Goal: Information Seeking & Learning: Learn about a topic

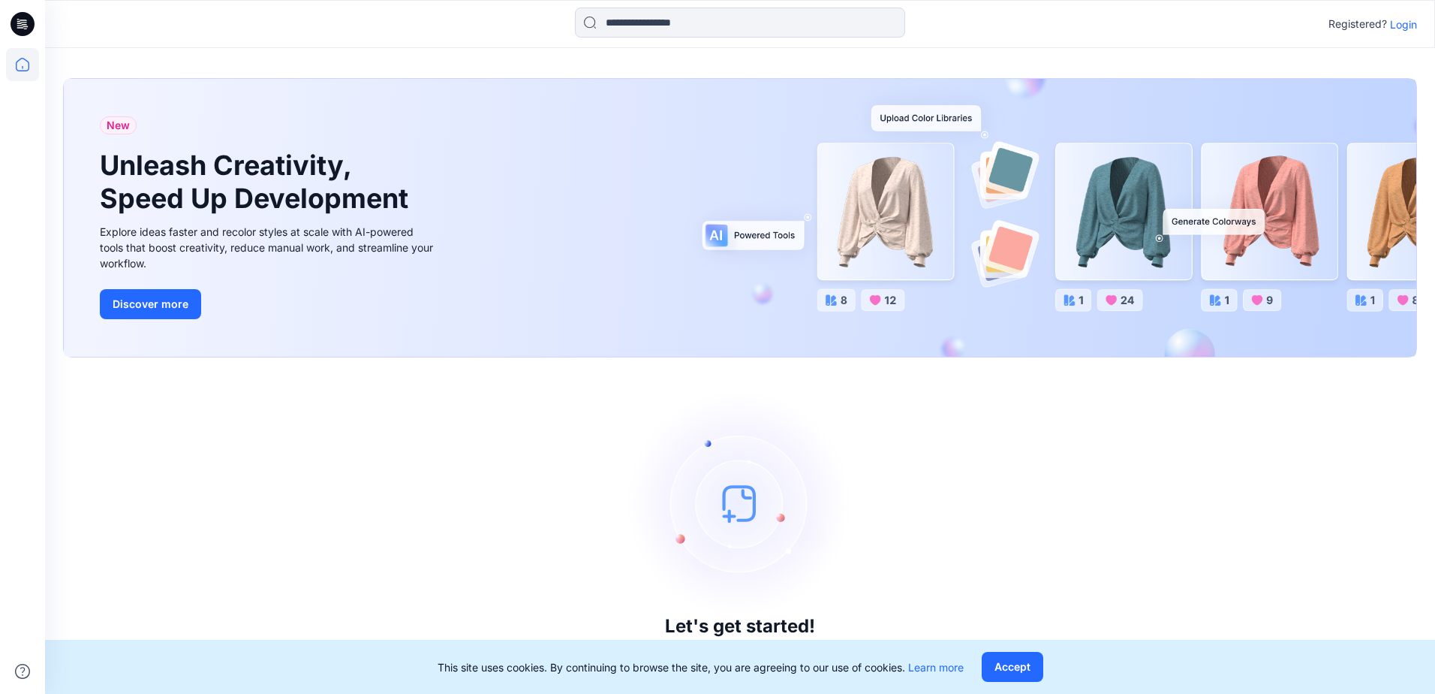
click at [1402, 27] on p "Login" at bounding box center [1403, 25] width 27 height 16
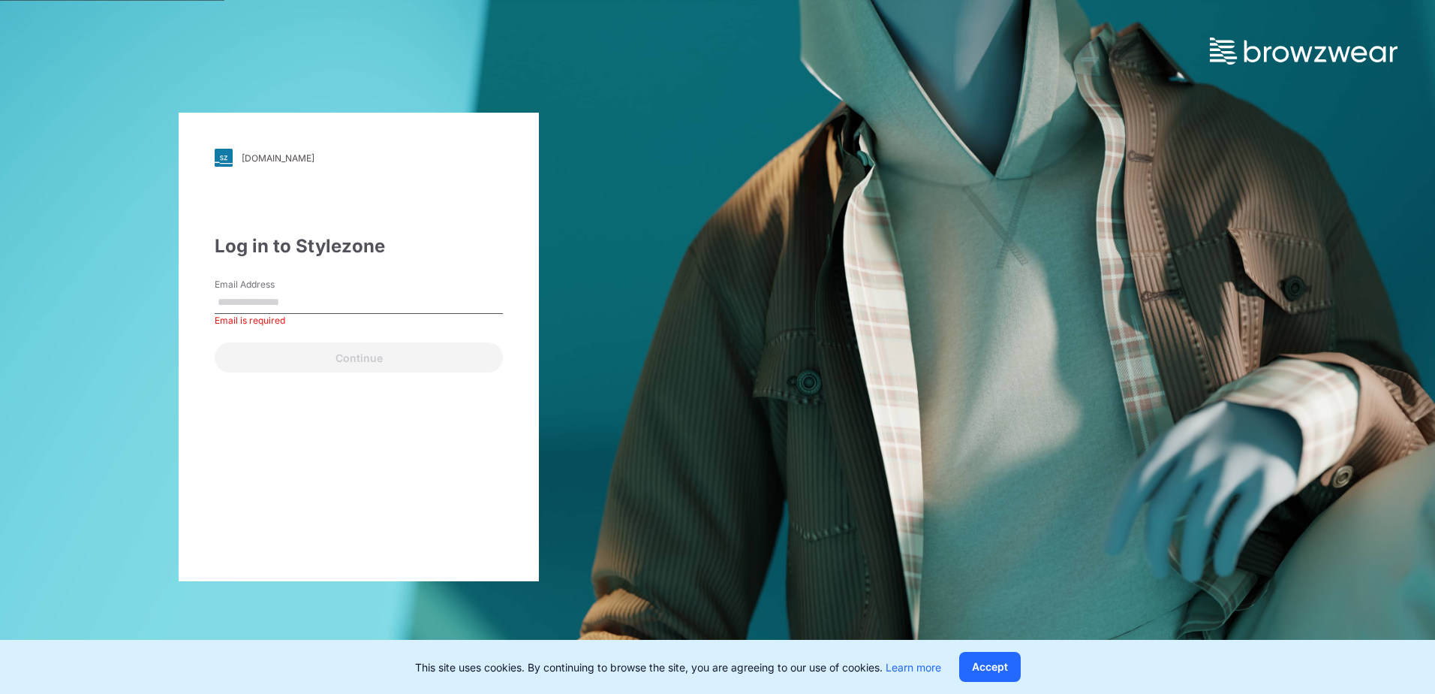
click at [248, 284] on label "Email Address" at bounding box center [267, 285] width 105 height 14
click at [248, 291] on input "Email Address" at bounding box center [359, 302] width 288 height 23
click at [253, 311] on input "Email Address" at bounding box center [359, 302] width 288 height 23
type input "**********"
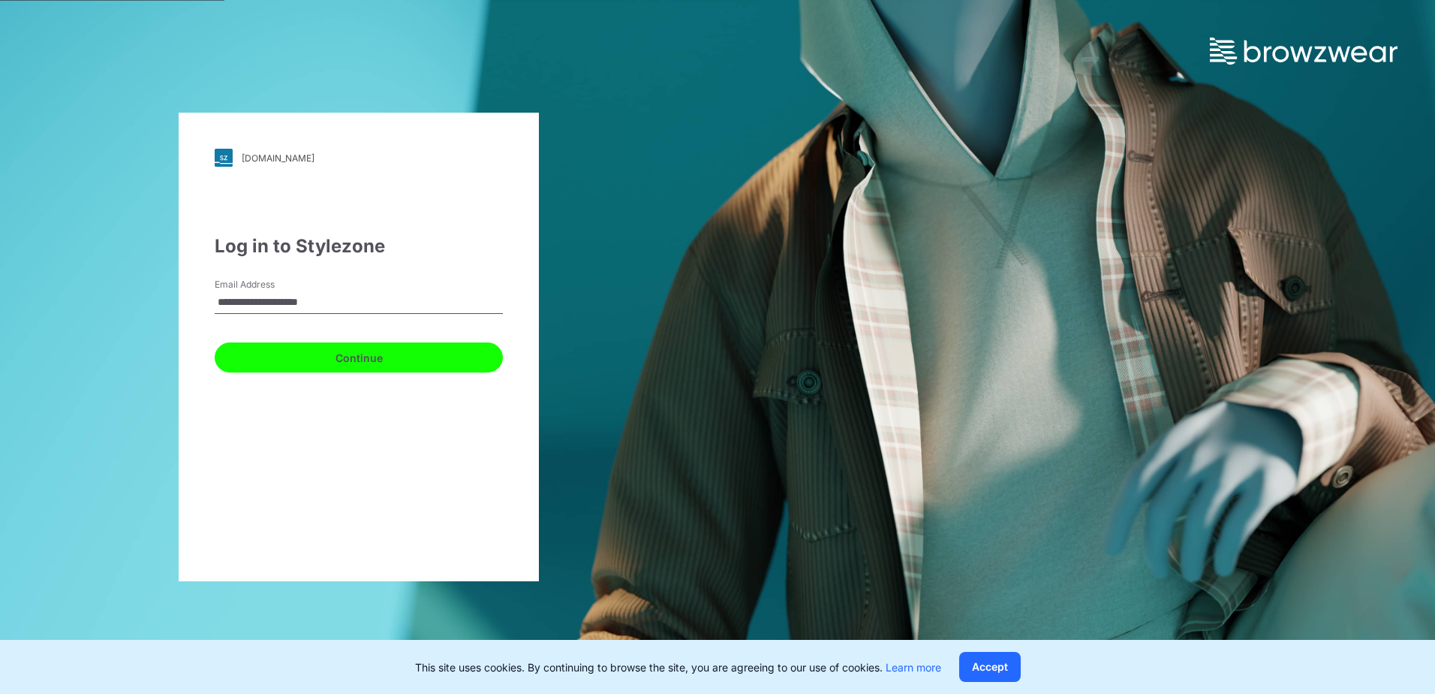
click at [262, 360] on button "Continue" at bounding box center [359, 357] width 288 height 30
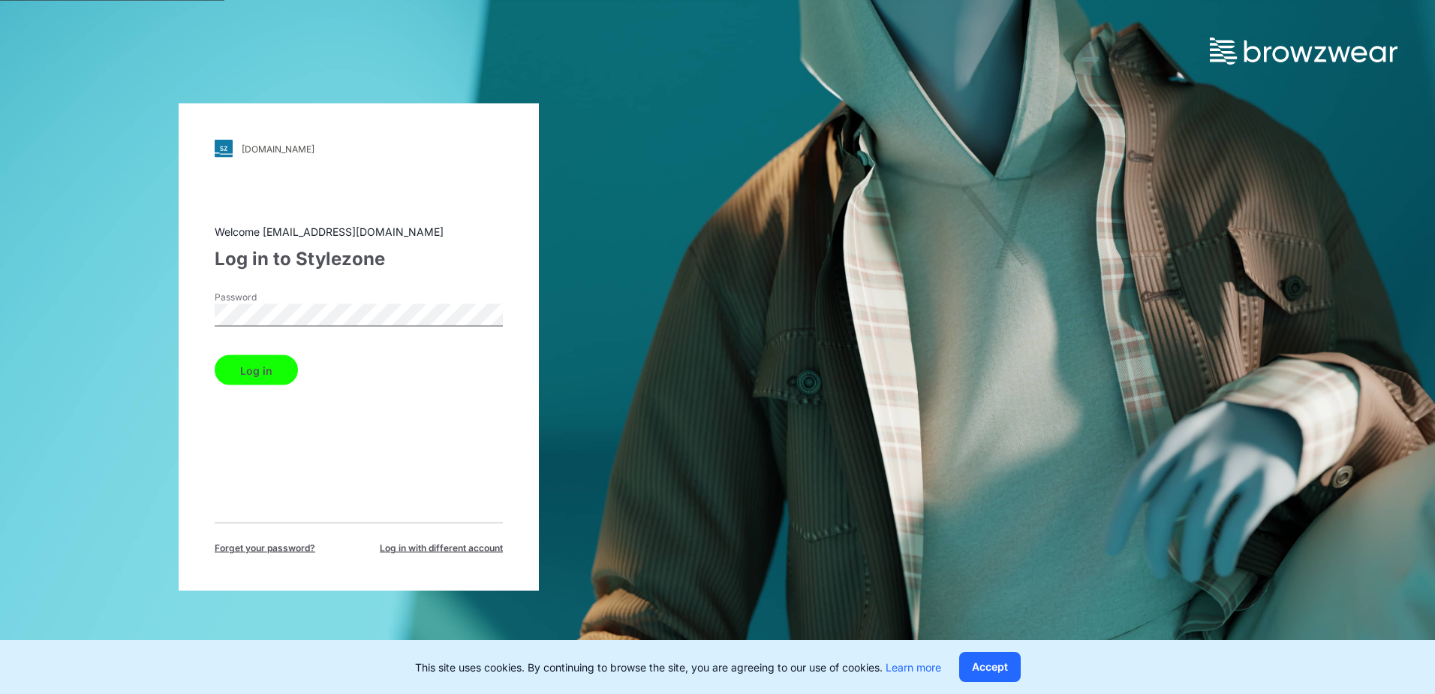
click at [249, 381] on button "Log in" at bounding box center [256, 370] width 83 height 30
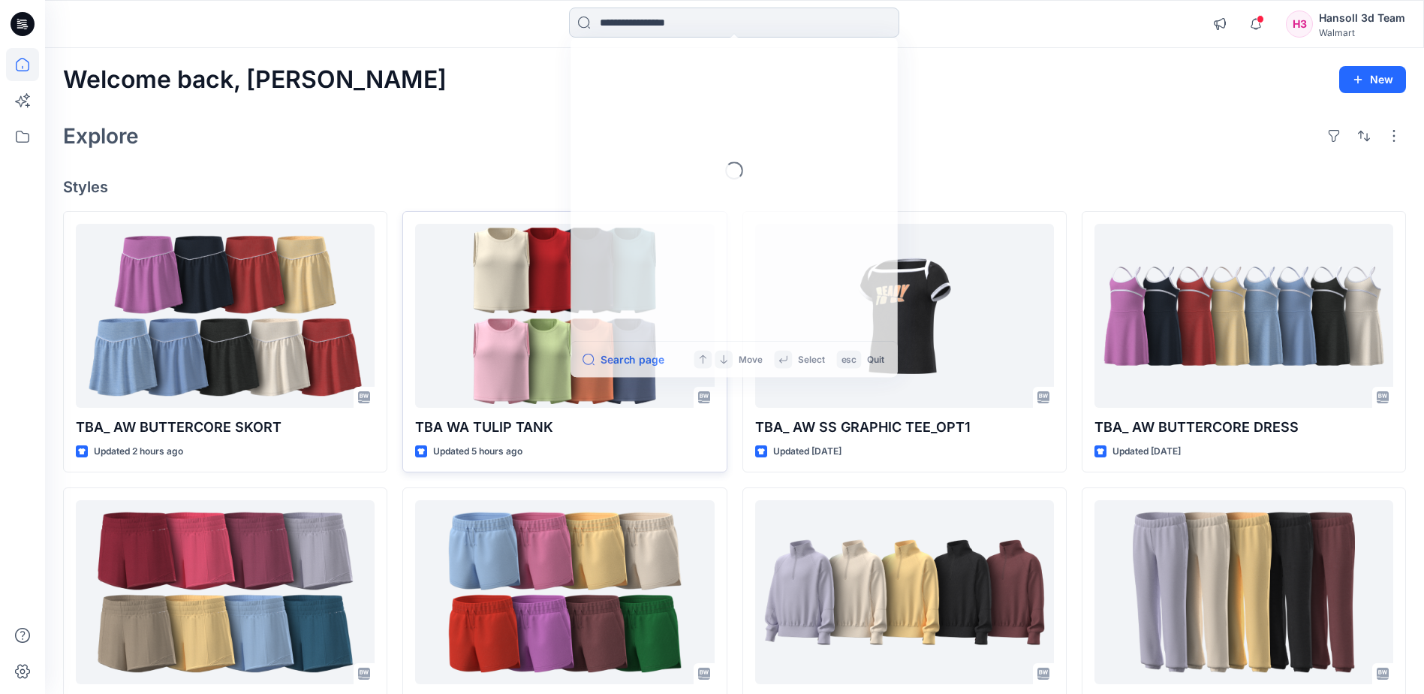
click at [635, 24] on input at bounding box center [734, 23] width 330 height 30
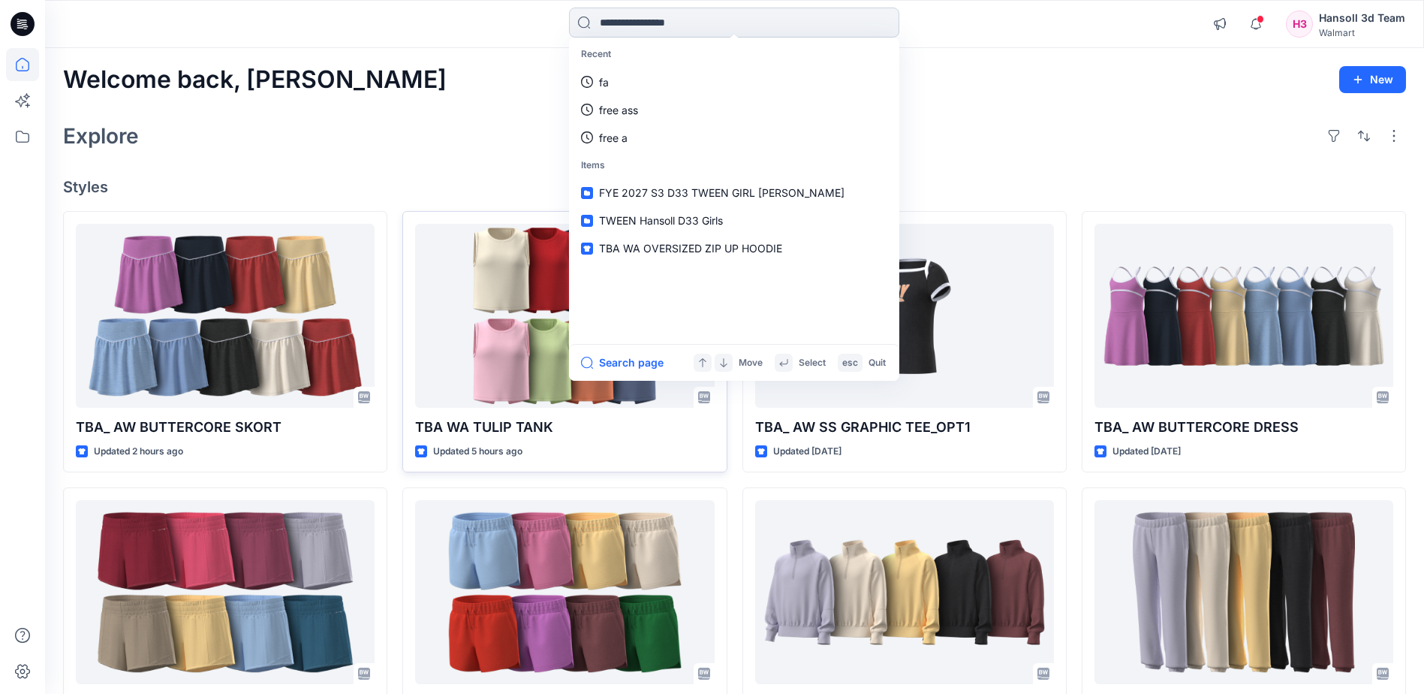
paste input "**********"
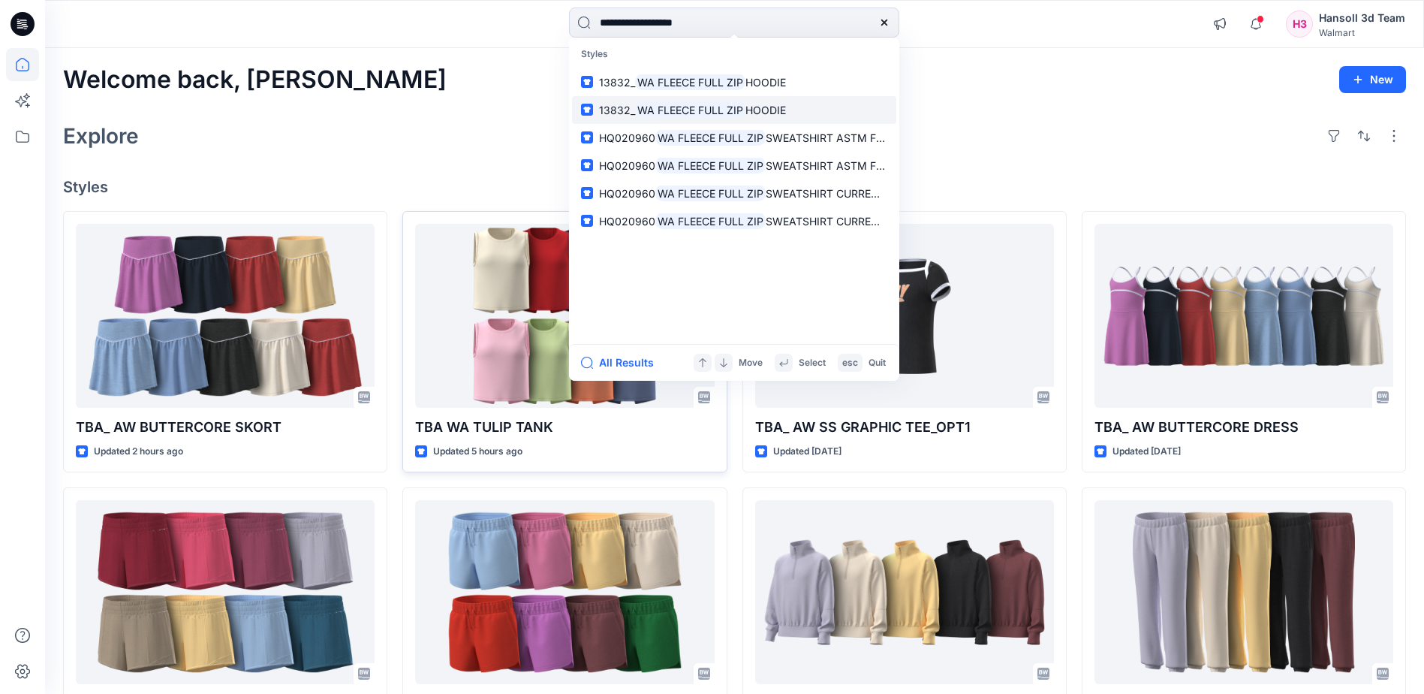
type input "**********"
click at [673, 115] on mark "WA FLEECE FULL ZIP" at bounding box center [690, 109] width 110 height 17
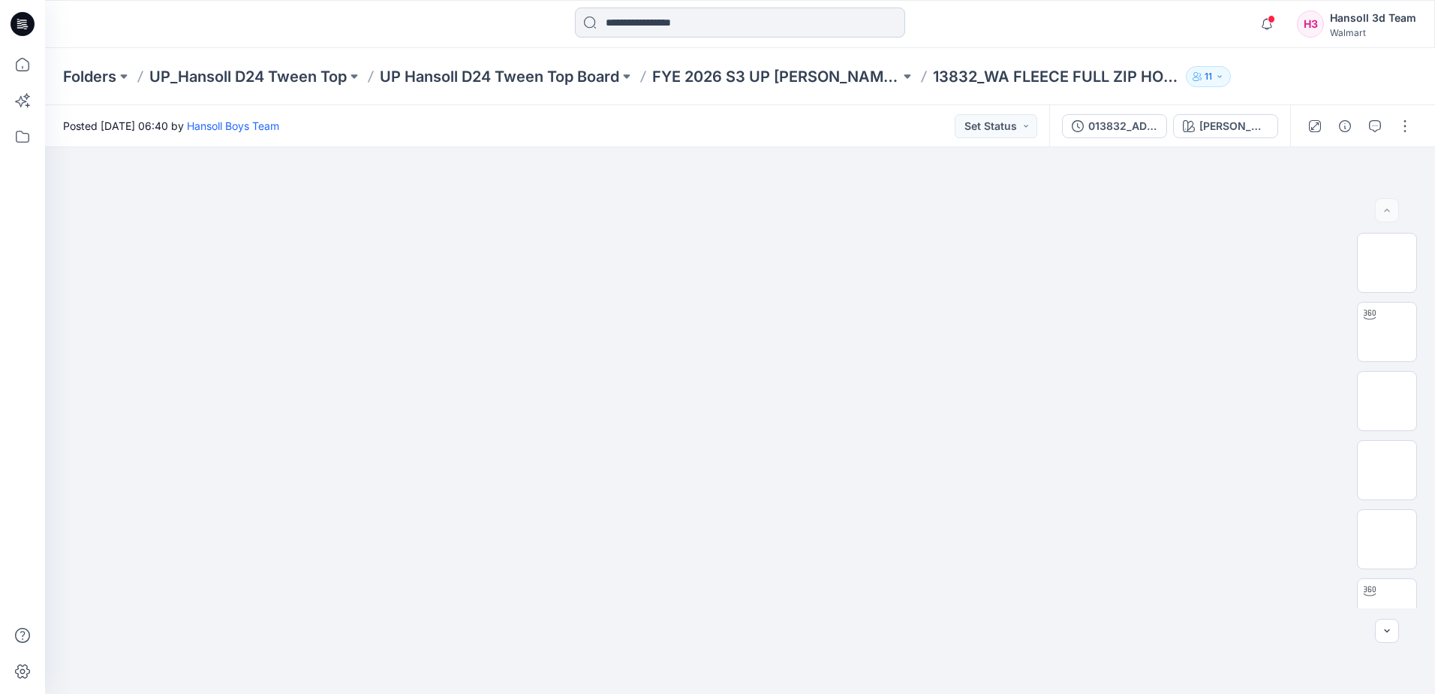
click at [694, 8] on input at bounding box center [740, 23] width 330 height 30
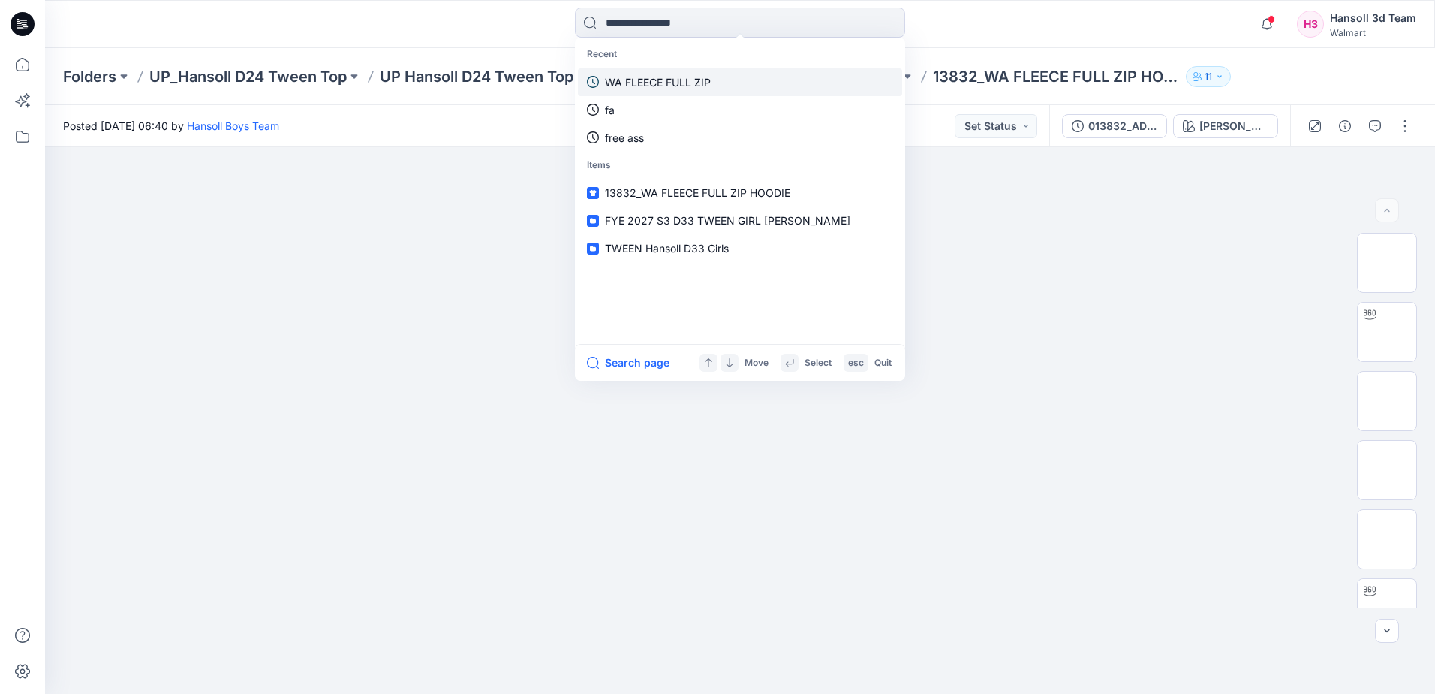
click at [655, 77] on p "WA FLEECE FULL ZIP" at bounding box center [658, 82] width 106 height 16
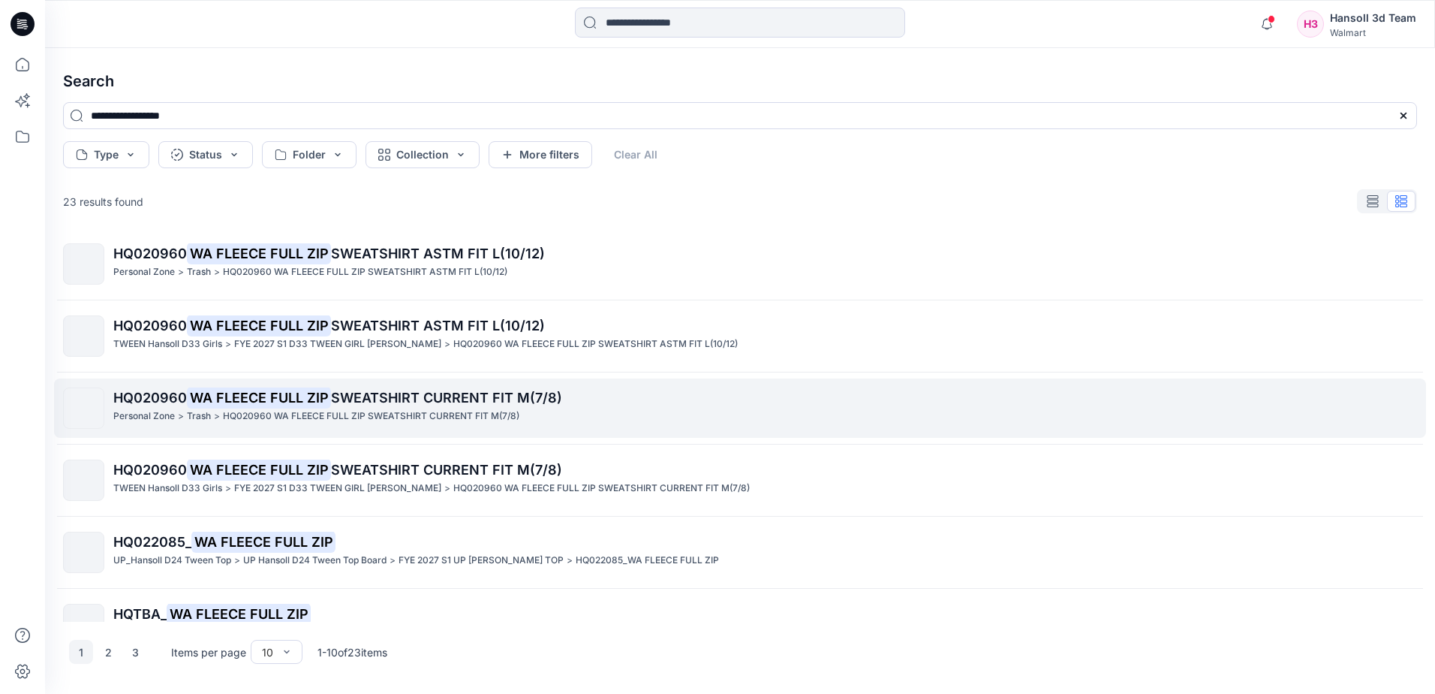
scroll to position [333, 0]
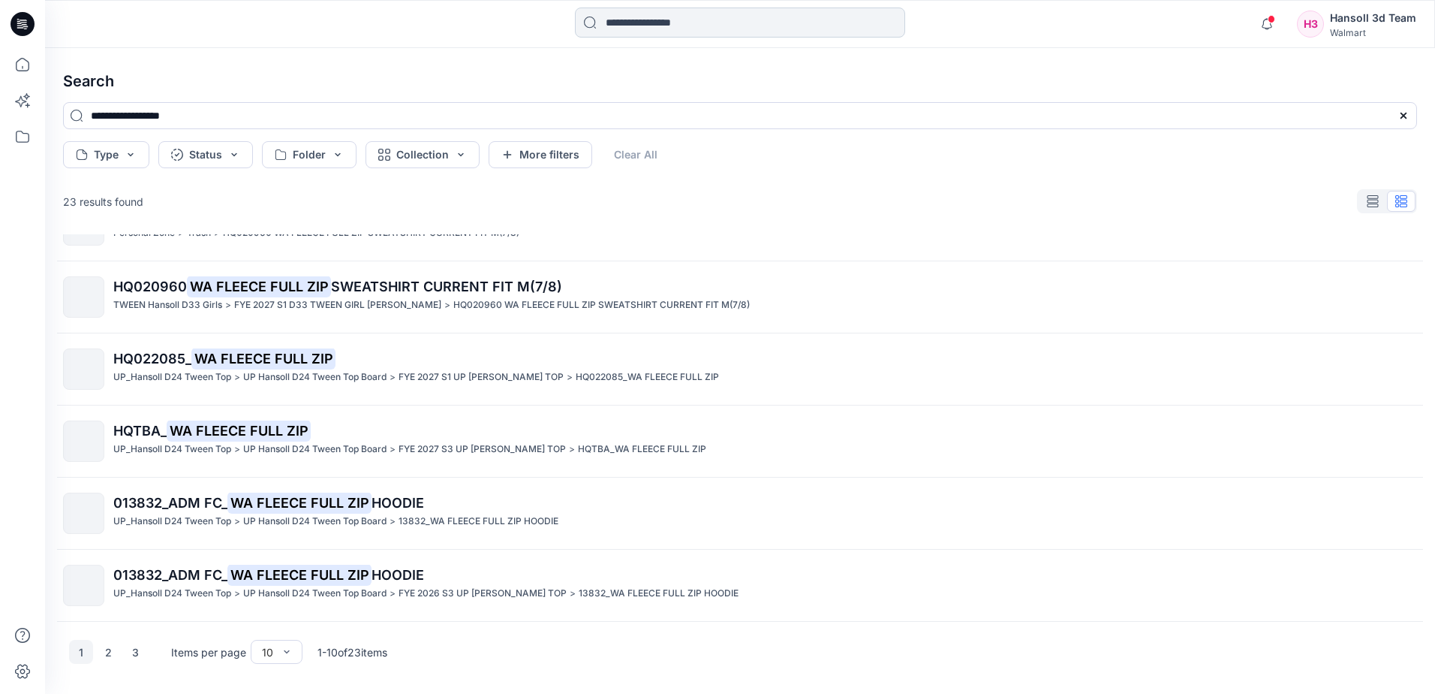
click at [775, 18] on input at bounding box center [740, 23] width 330 height 30
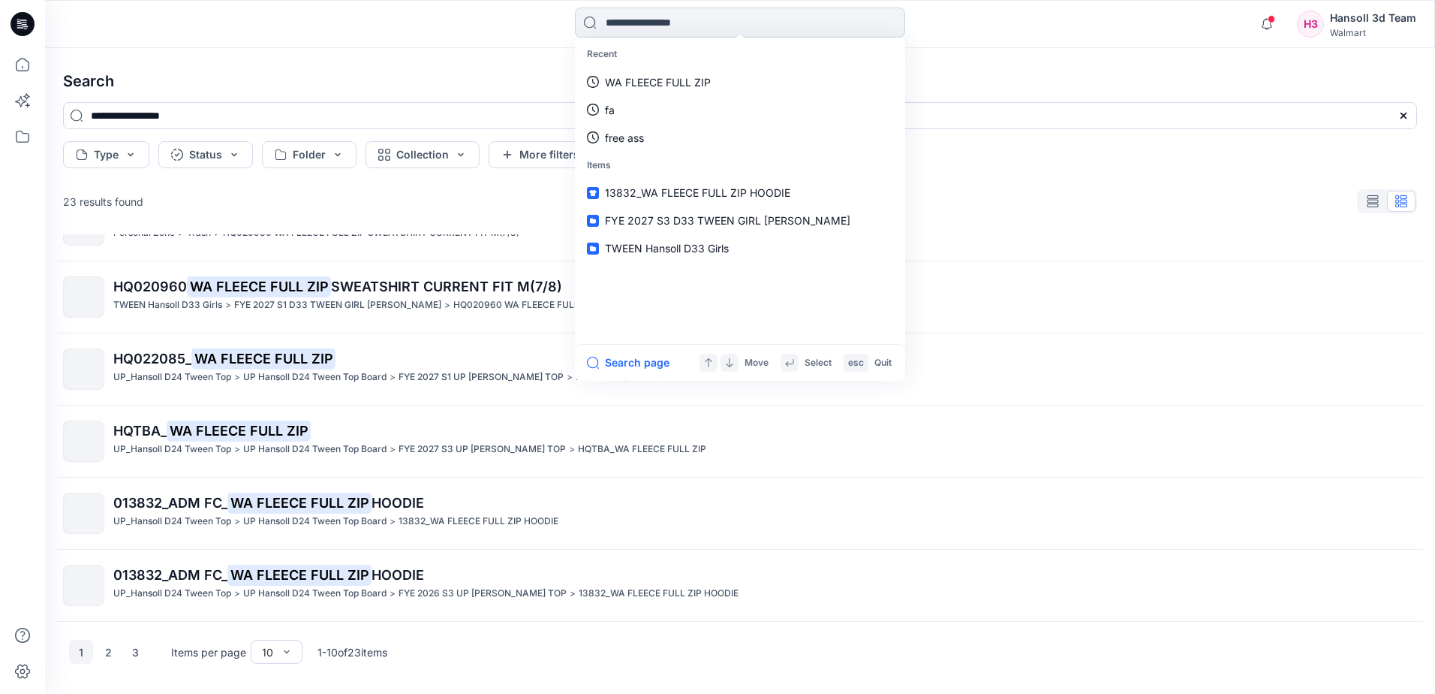
paste input "**********"
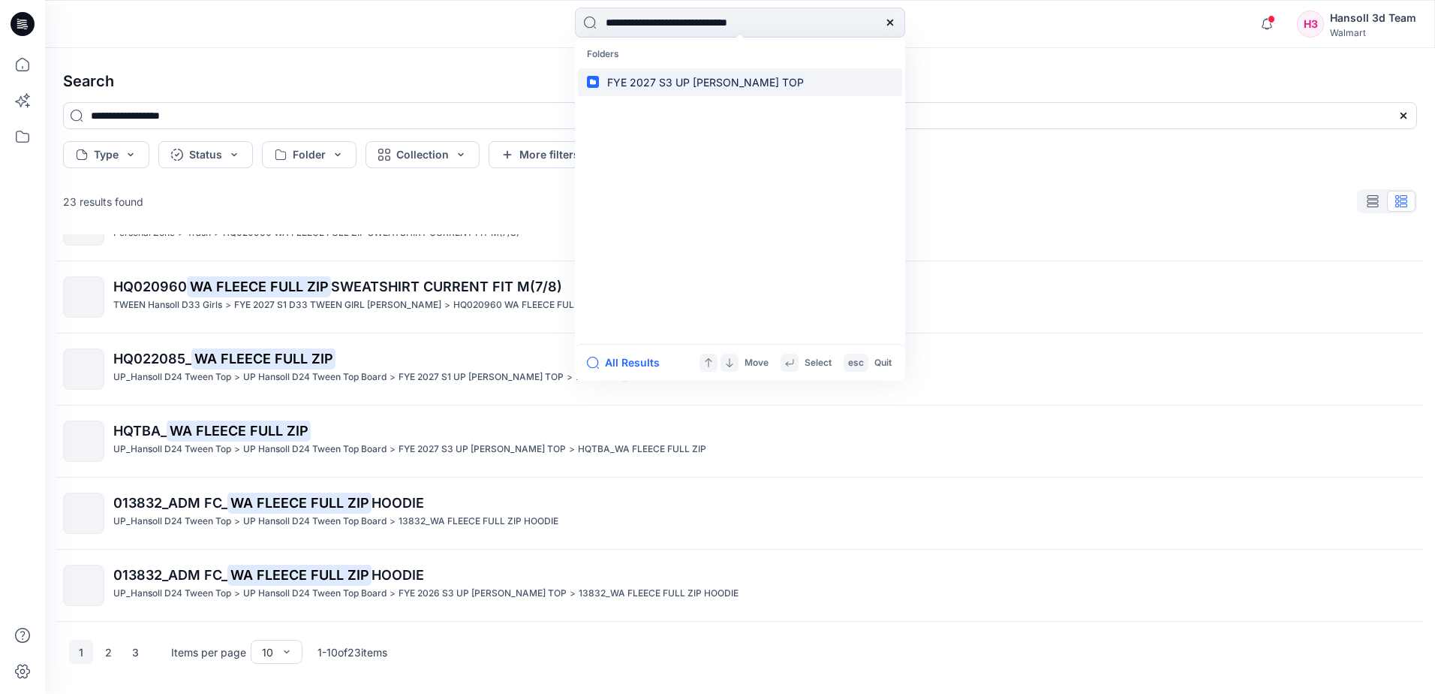
type input "**********"
click at [728, 82] on mark "FYE 2027 S3 UP [PERSON_NAME] TOP" at bounding box center [705, 82] width 201 height 17
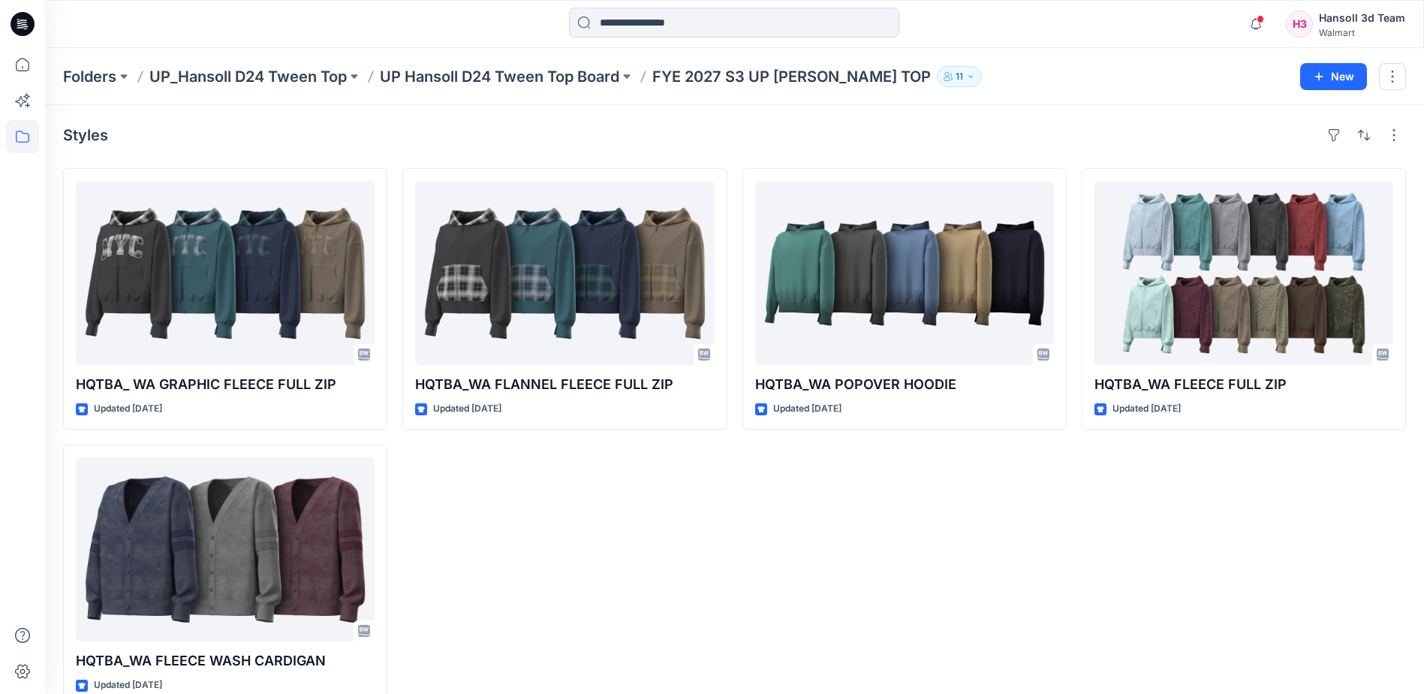
click at [868, 523] on div "HQTBA_WA POPOVER HOODIE Updated 4 days ago" at bounding box center [904, 436] width 324 height 537
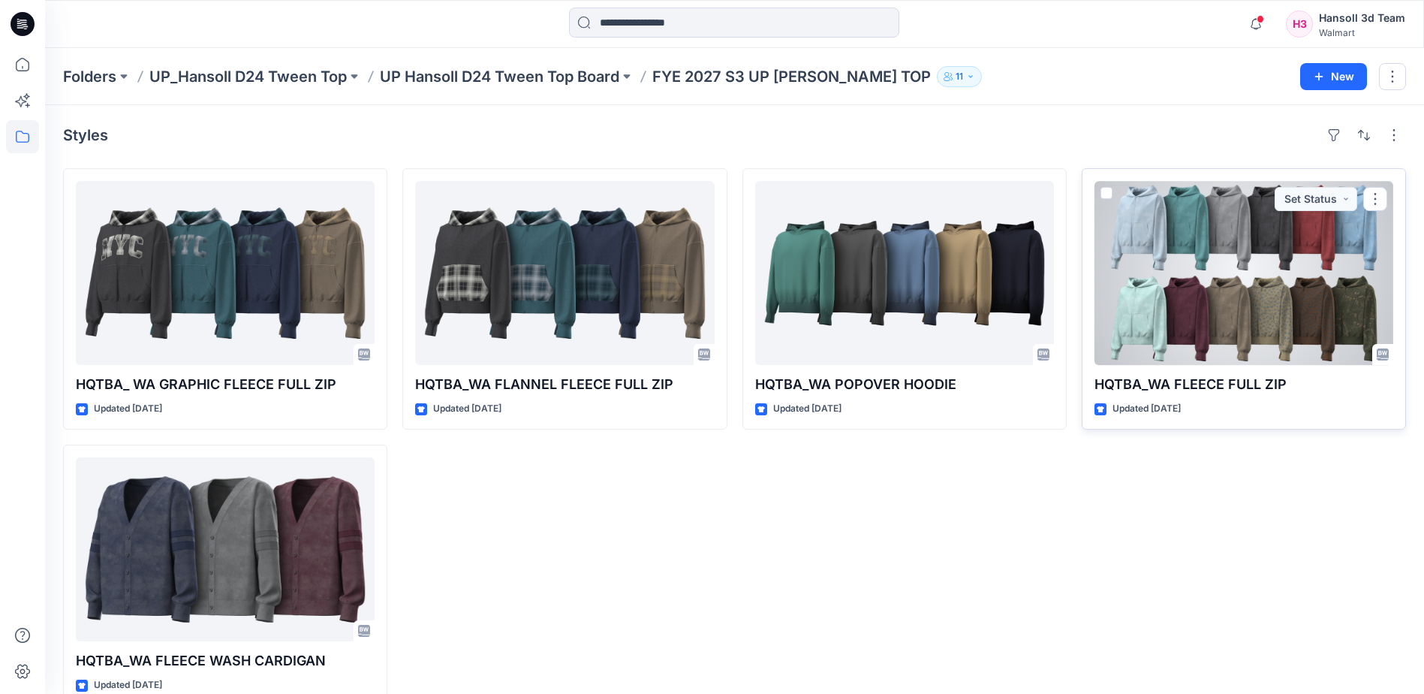
click at [1316, 284] on div at bounding box center [1243, 273] width 299 height 184
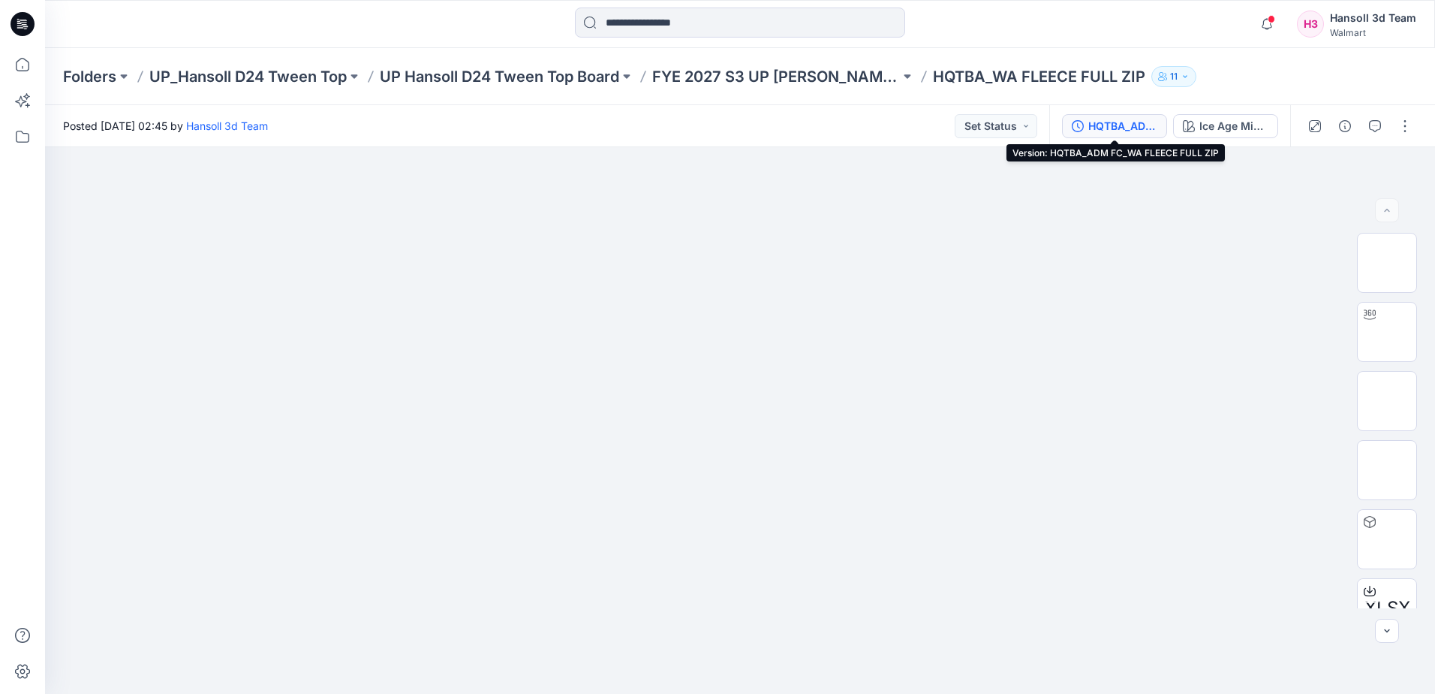
click at [1123, 119] on div "HQTBA_ADM FC_WA FLEECE FULL ZIP" at bounding box center [1122, 126] width 69 height 17
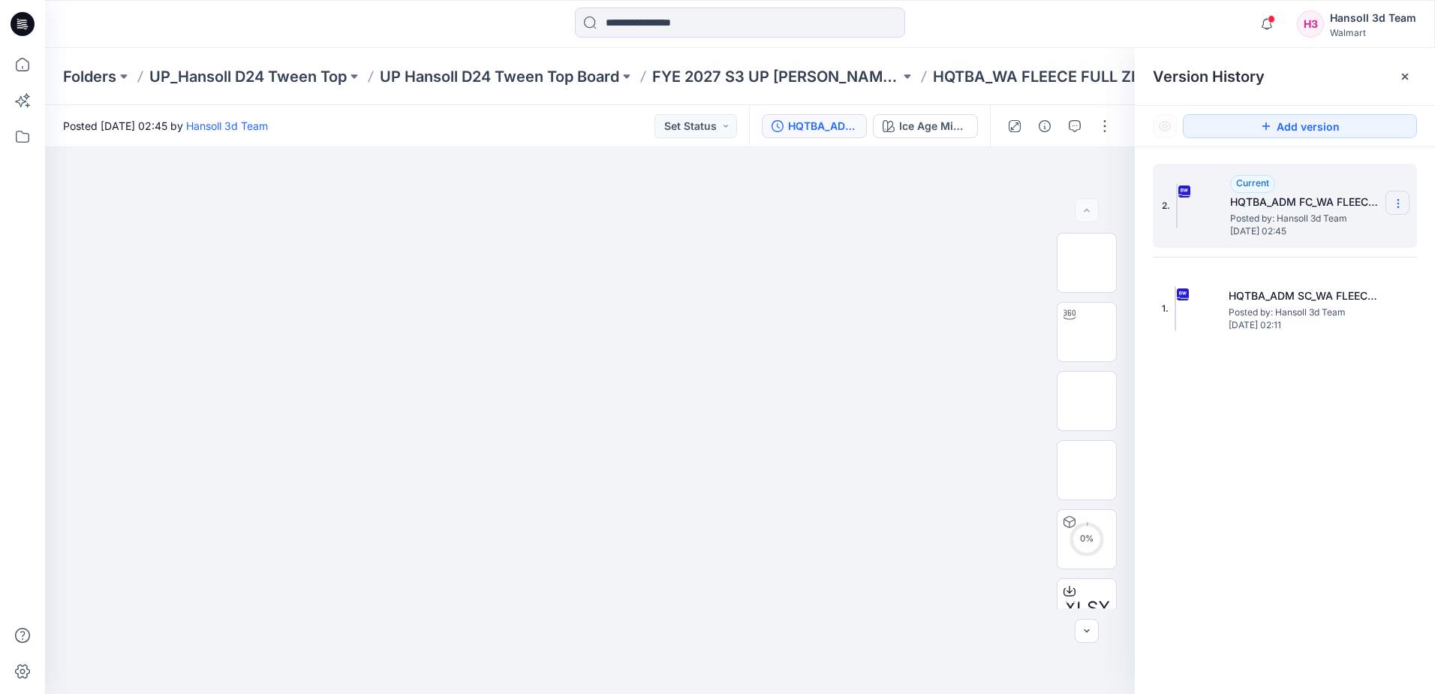
click at [1392, 202] on icon at bounding box center [1398, 203] width 12 height 12
click at [1402, 197] on section at bounding box center [1398, 203] width 24 height 24
drag, startPoint x: 1267, startPoint y: 470, endPoint x: 1047, endPoint y: 471, distance: 219.9
click at [1267, 471] on div "2. Current HQTBA_ADM FC_WA FLEECE FULL ZIP Posted by: Hansoll 3d Team Wednesday…" at bounding box center [1285, 431] width 300 height 568
click at [140, 466] on div at bounding box center [590, 420] width 1090 height 546
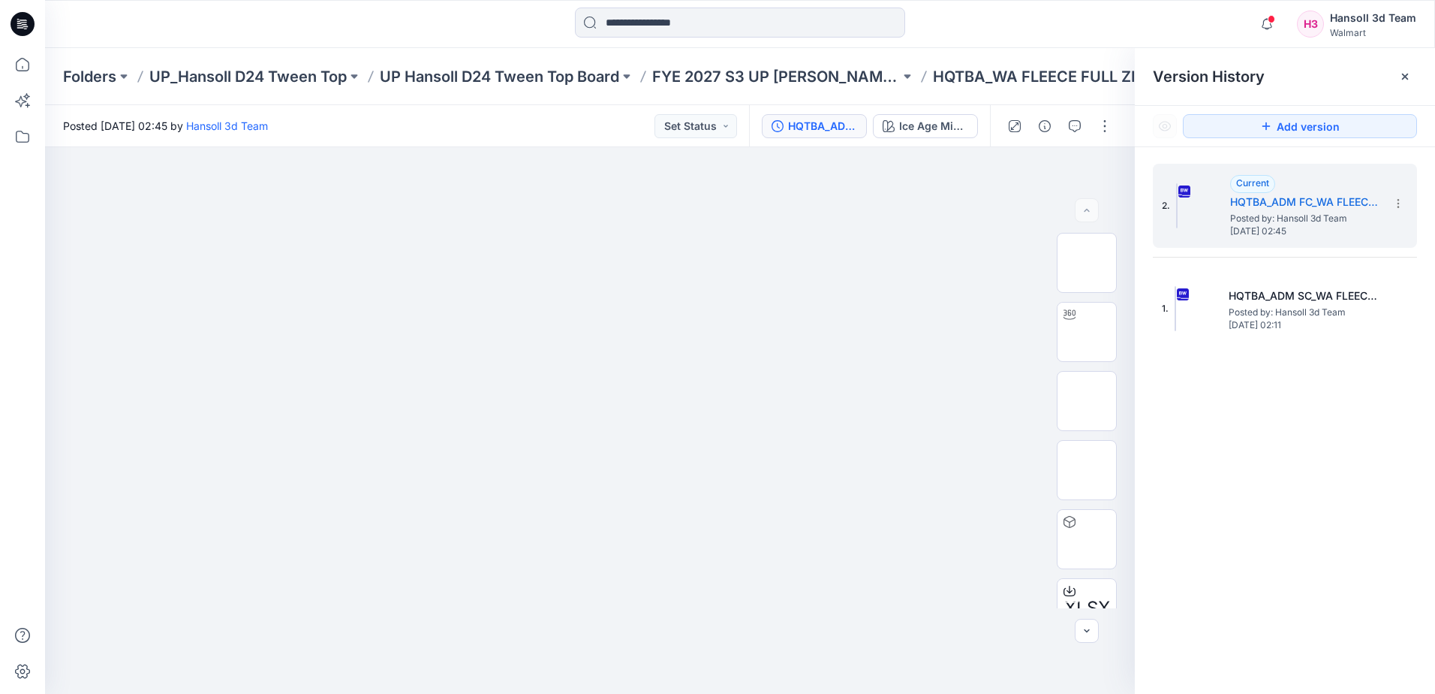
drag, startPoint x: 540, startPoint y: 322, endPoint x: 44, endPoint y: 364, distance: 497.2
click at [528, 195] on img at bounding box center [590, 195] width 751 height 0
click at [576, 195] on img at bounding box center [590, 195] width 751 height 0
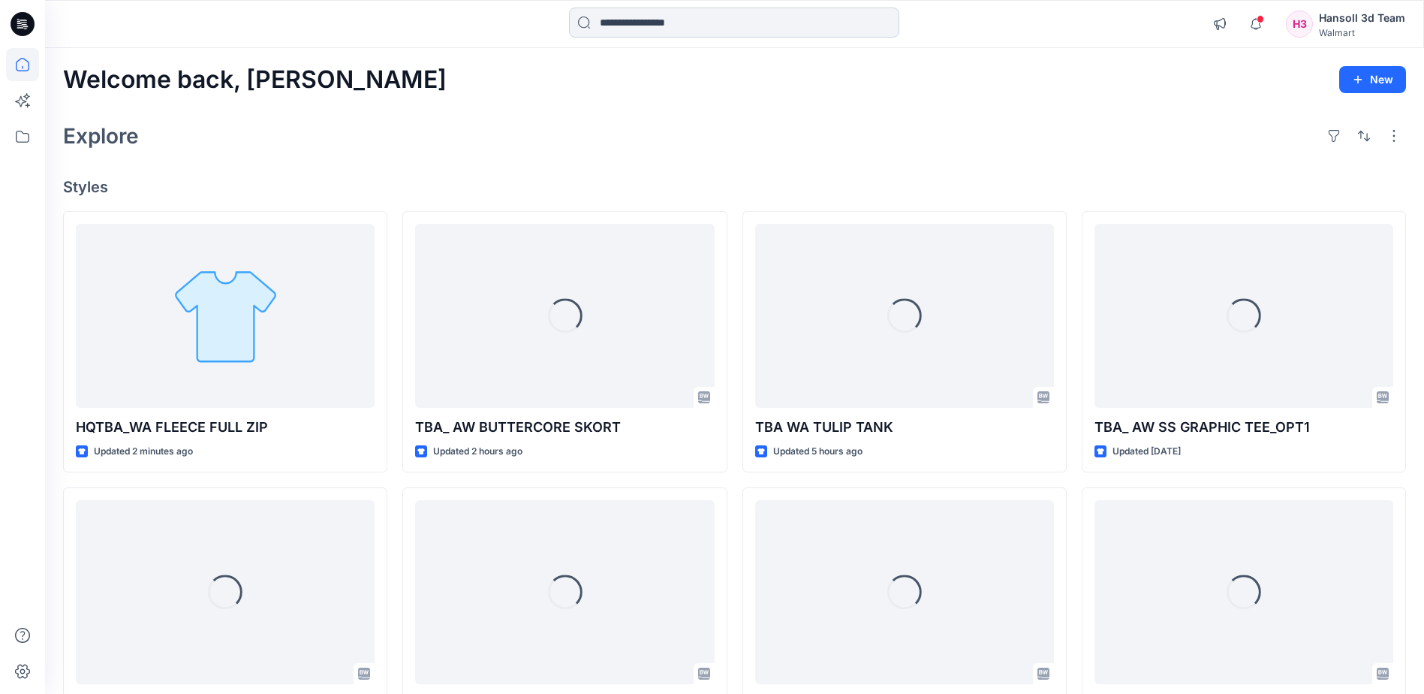
click at [784, 29] on input at bounding box center [734, 23] width 330 height 30
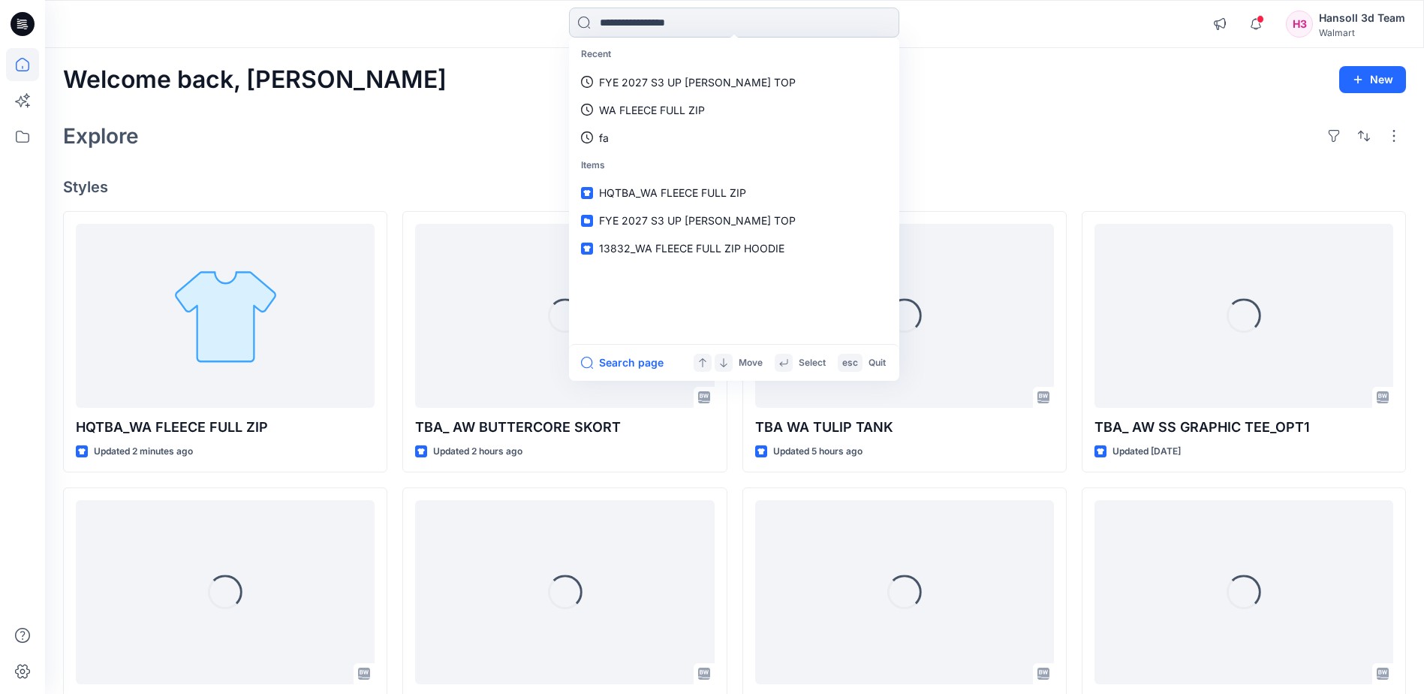
paste input "**********"
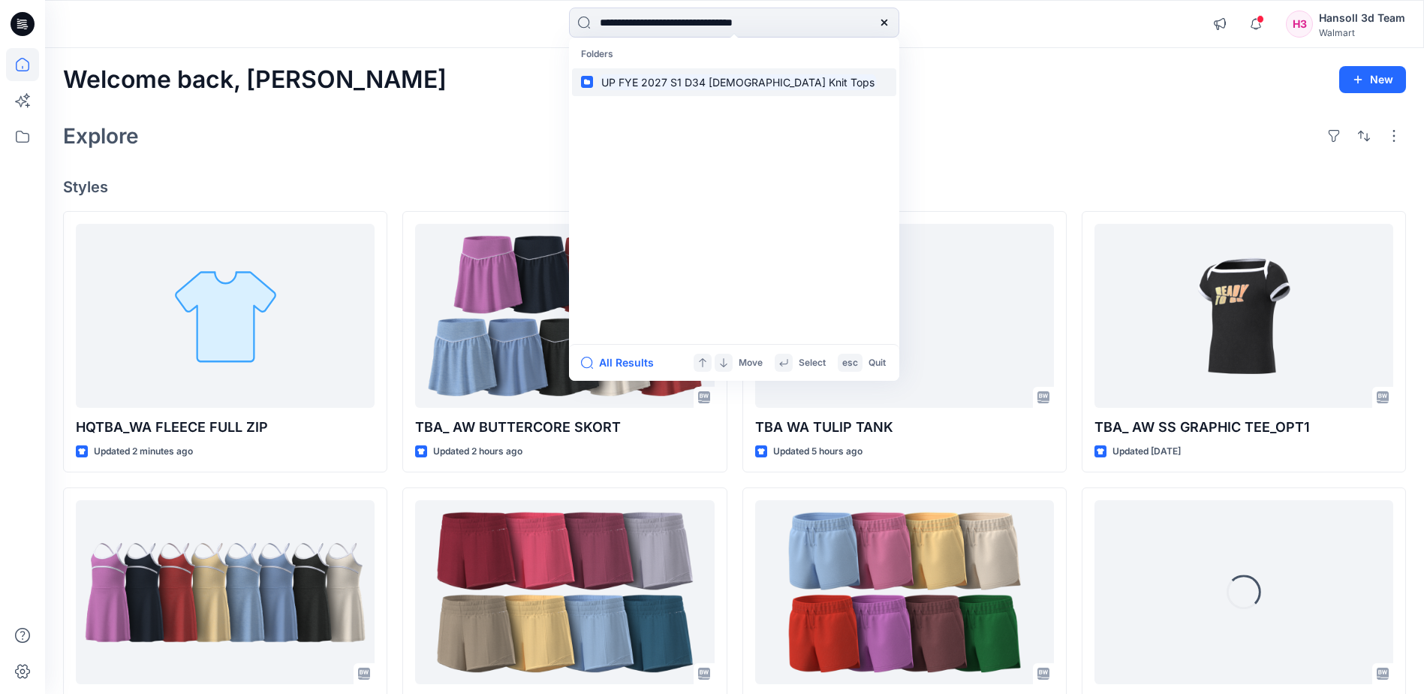
type input "**********"
click at [772, 81] on mark "UP FYE 2027 S1 D34 Ladies Knit Tops" at bounding box center [738, 82] width 278 height 17
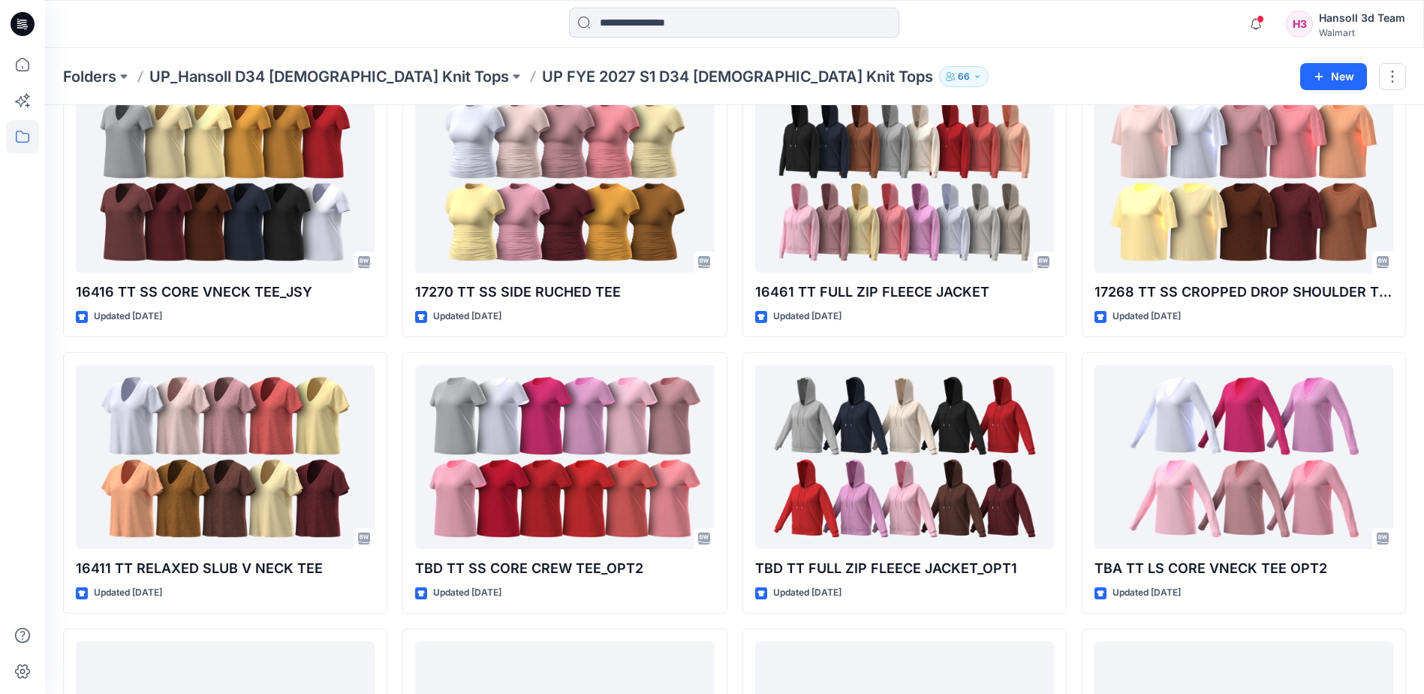
scroll to position [2315, 0]
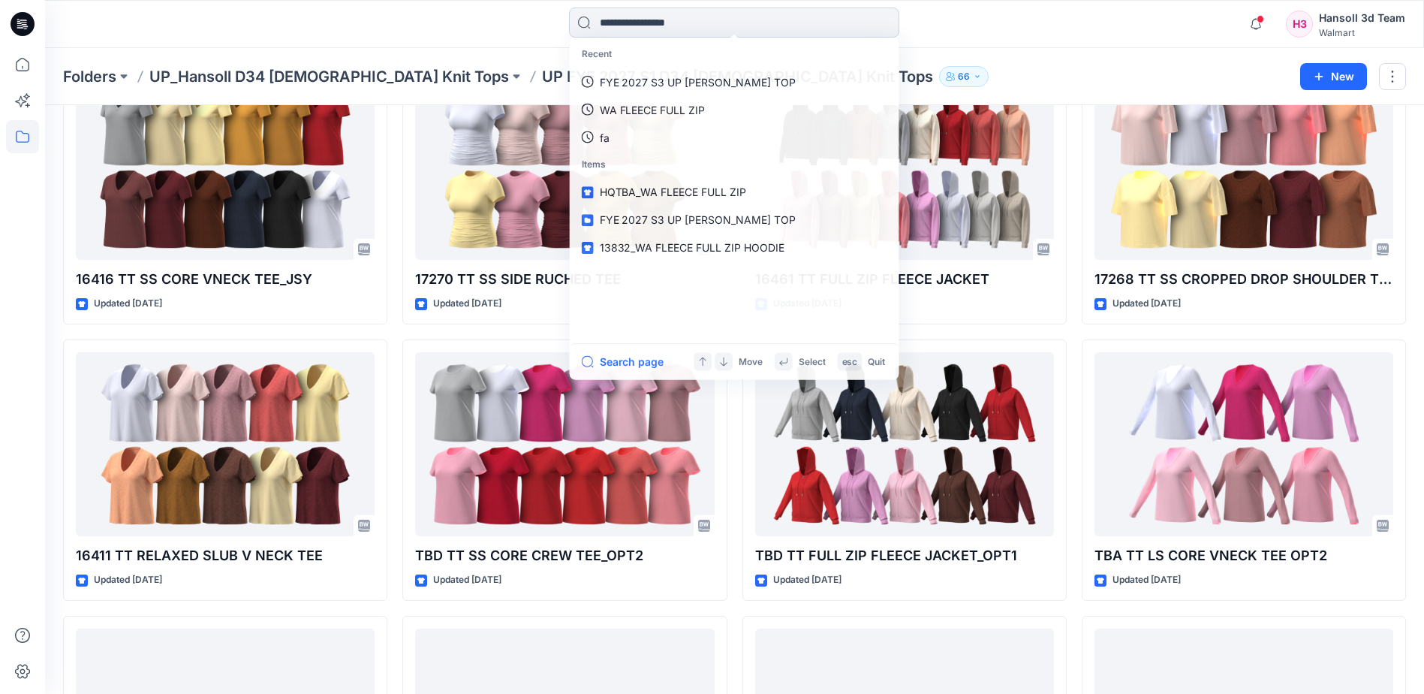
click at [667, 23] on input at bounding box center [734, 23] width 330 height 30
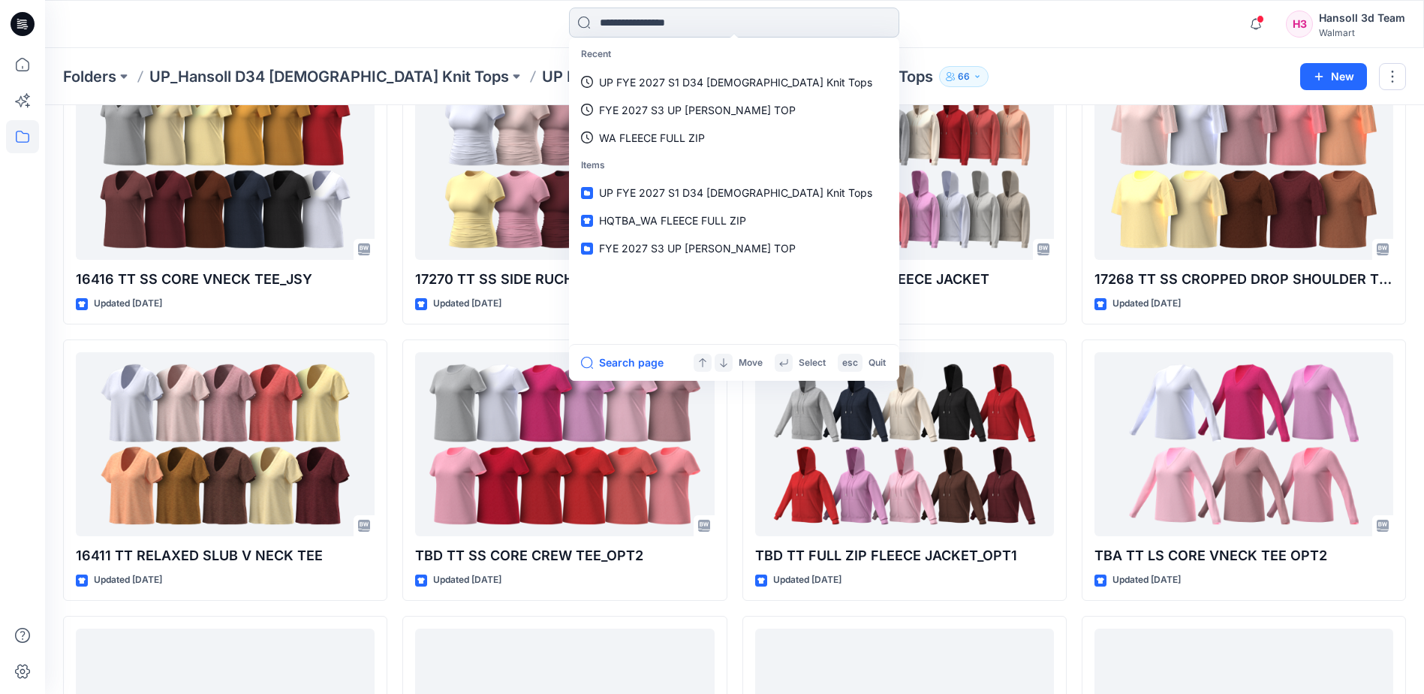
paste input "**********"
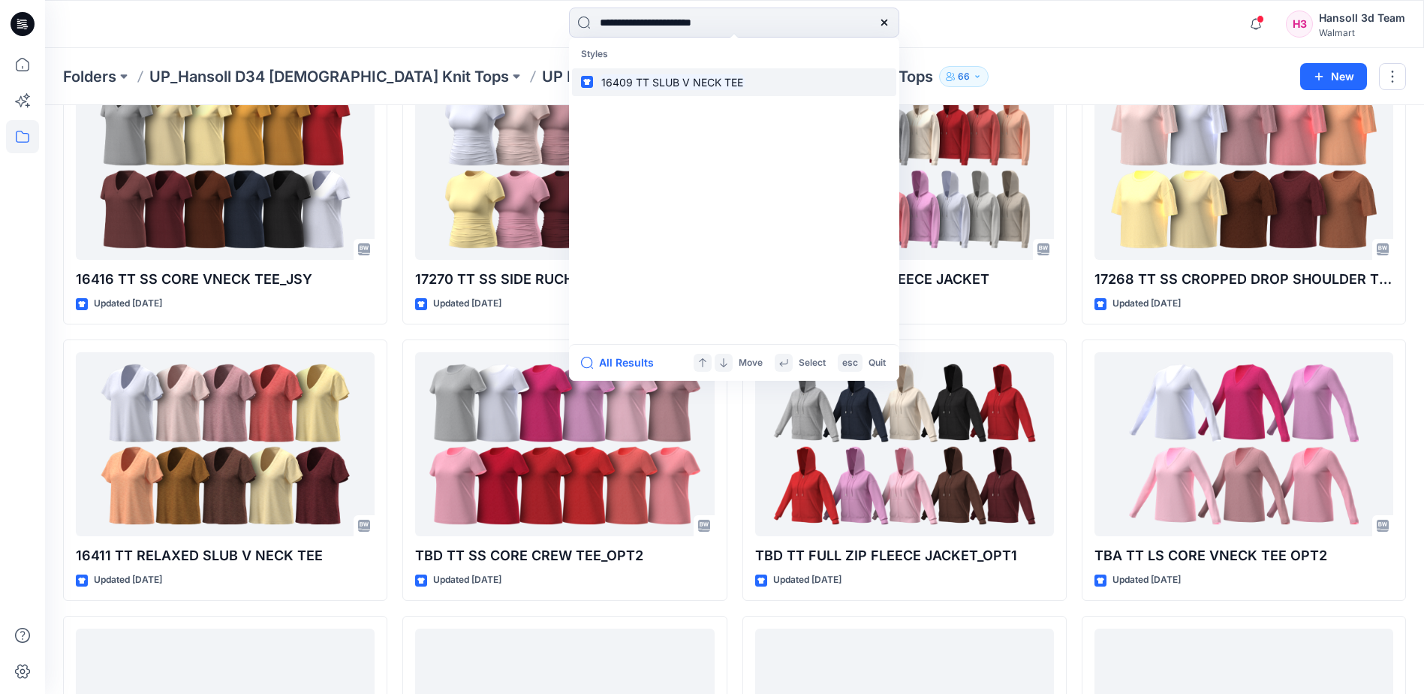
type input "**********"
click at [696, 75] on mark "16409 TT SLUB V NECK TEE" at bounding box center [672, 82] width 146 height 17
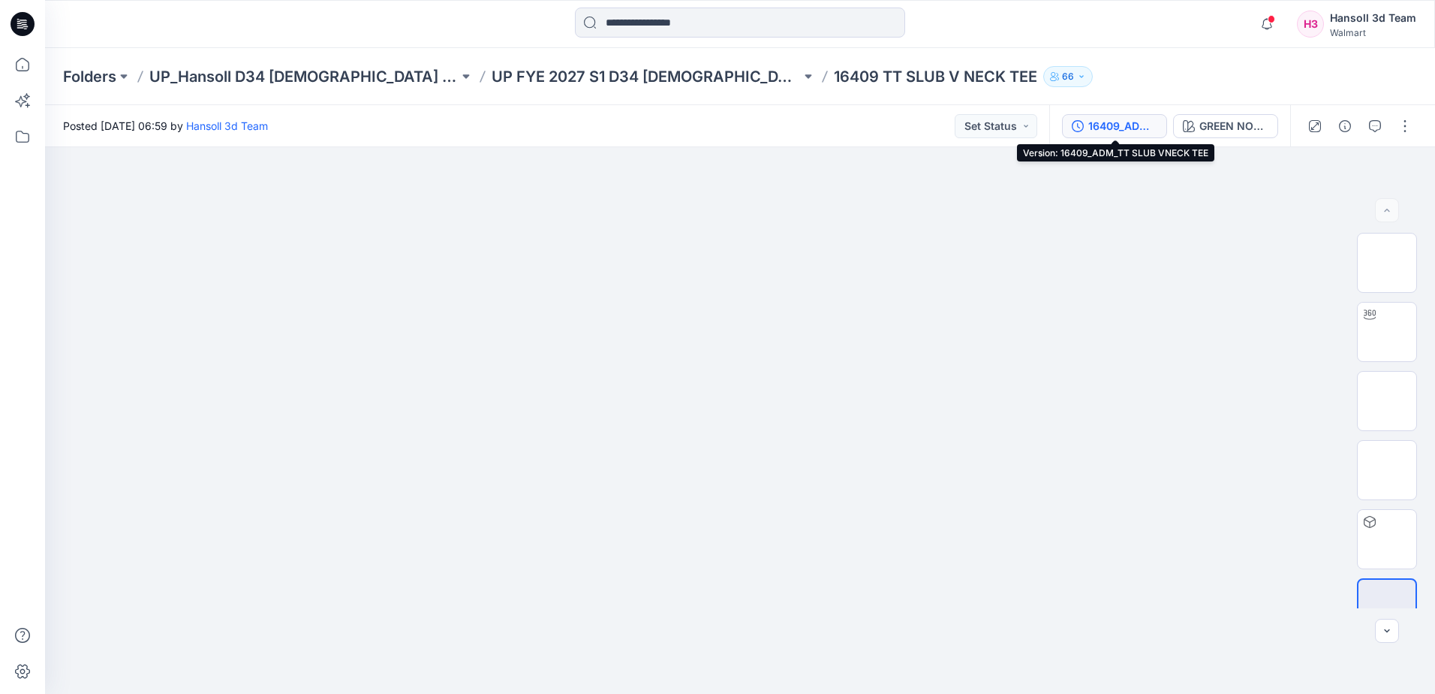
click at [1142, 128] on div "16409_ADM_TT SLUB VNECK TEE" at bounding box center [1122, 126] width 69 height 17
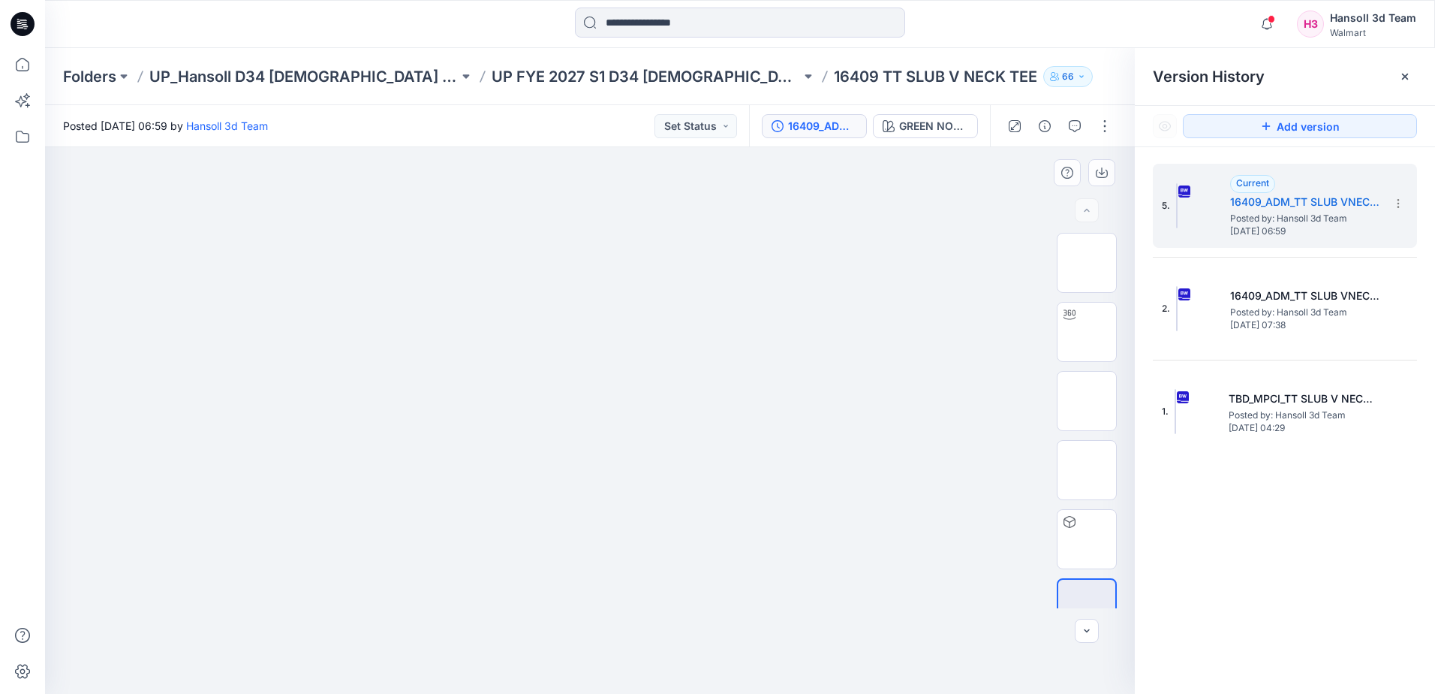
click at [556, 195] on img at bounding box center [590, 195] width 751 height 0
click at [1093, 36] on div "Notifications Your style TBA_ AW BUTTERCORE SKORT has been updated with TBA_ADM…" at bounding box center [739, 24] width 1389 height 33
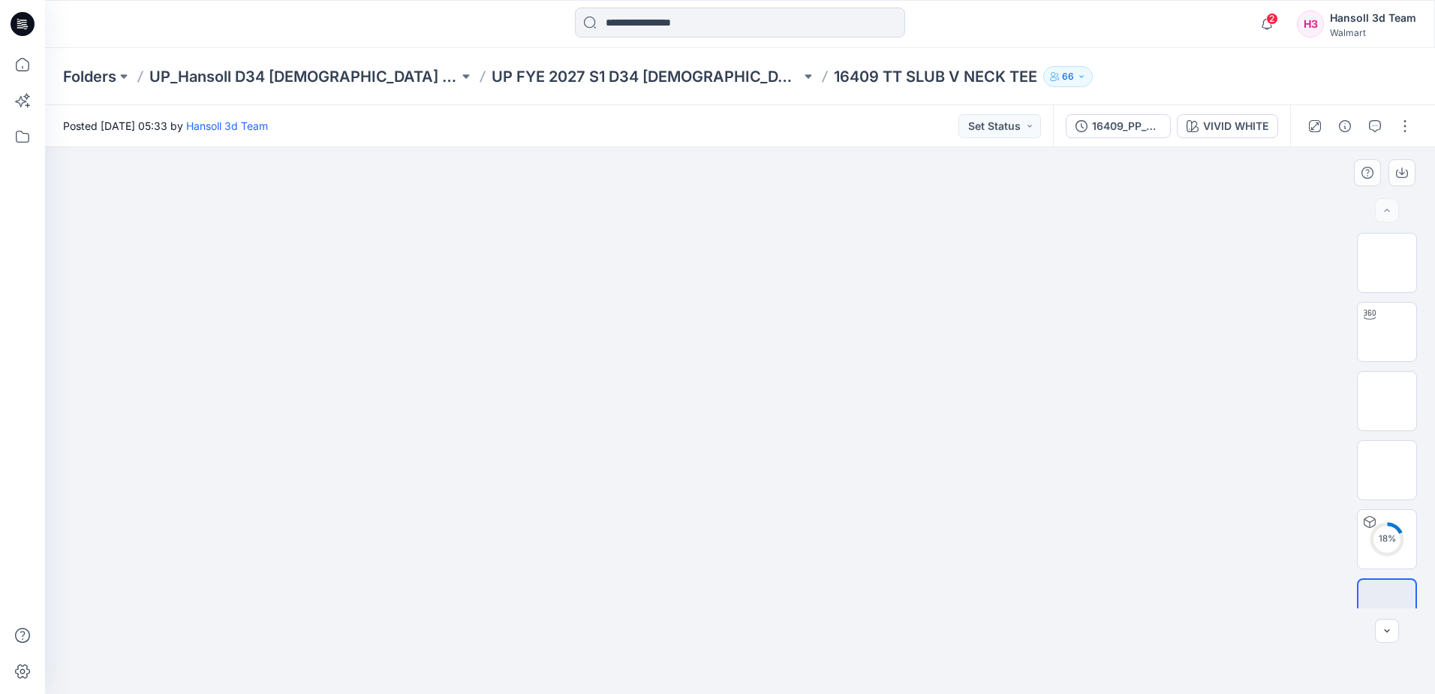
drag, startPoint x: 633, startPoint y: 538, endPoint x: 618, endPoint y: 573, distance: 38.1
click at [633, 195] on img at bounding box center [740, 195] width 751 height 0
click at [1085, 195] on img at bounding box center [740, 195] width 751 height 0
click at [1227, 130] on div "VIVID WHITE" at bounding box center [1235, 126] width 65 height 17
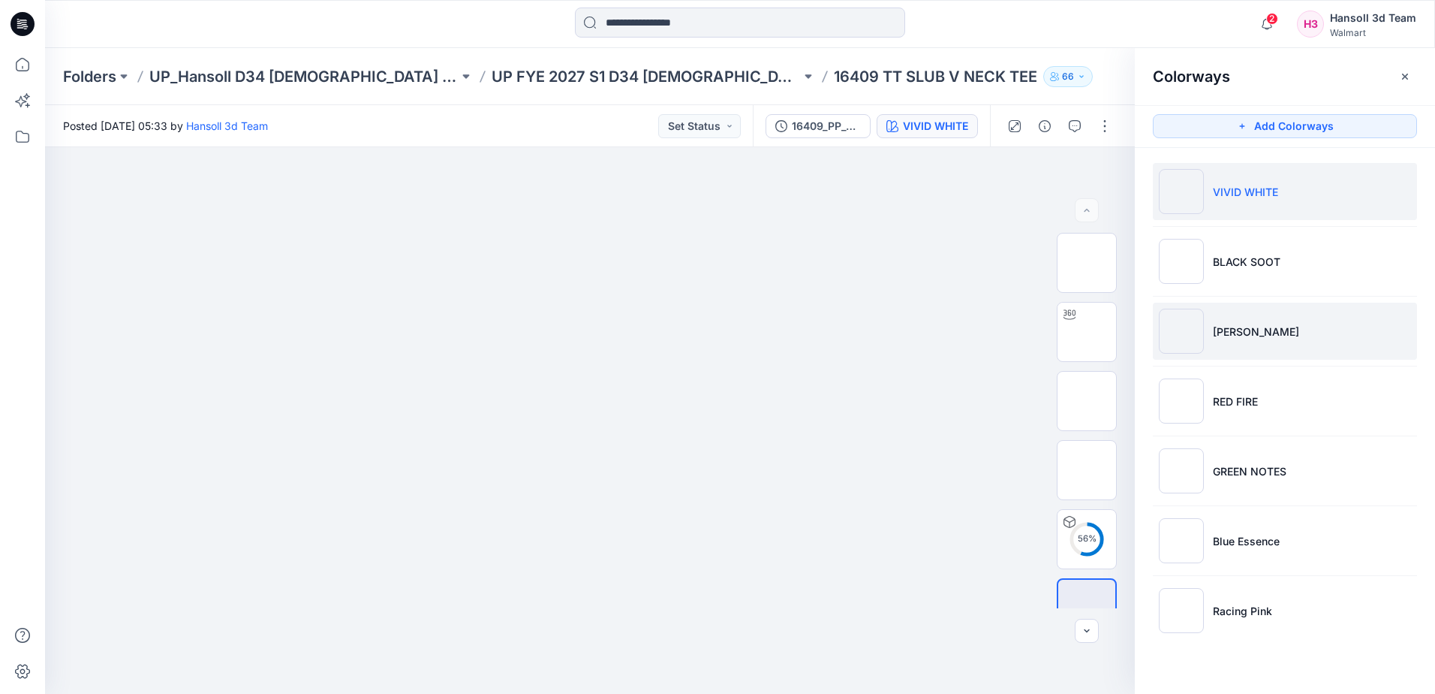
click at [1237, 313] on li "HENNE" at bounding box center [1285, 330] width 264 height 57
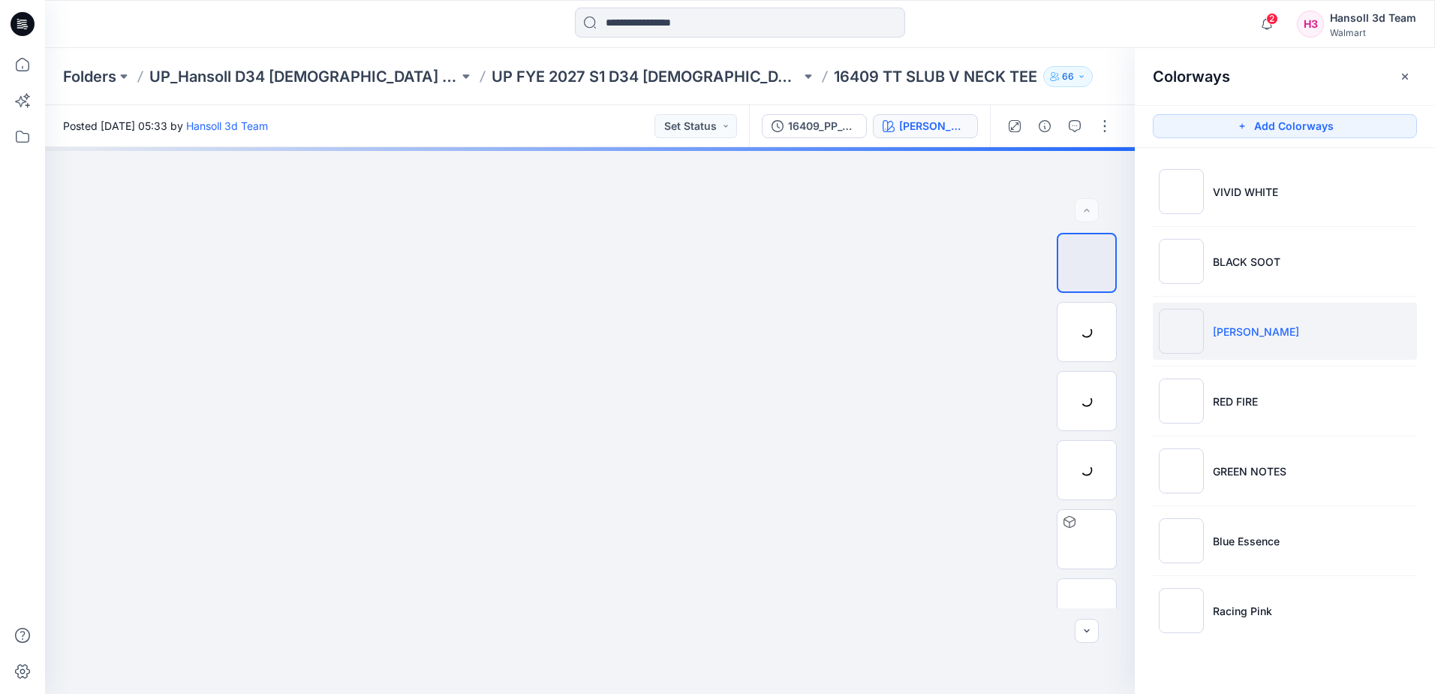
click at [1282, 336] on li "HENNE" at bounding box center [1285, 330] width 264 height 57
click at [689, 245] on img at bounding box center [590, 245] width 245 height 0
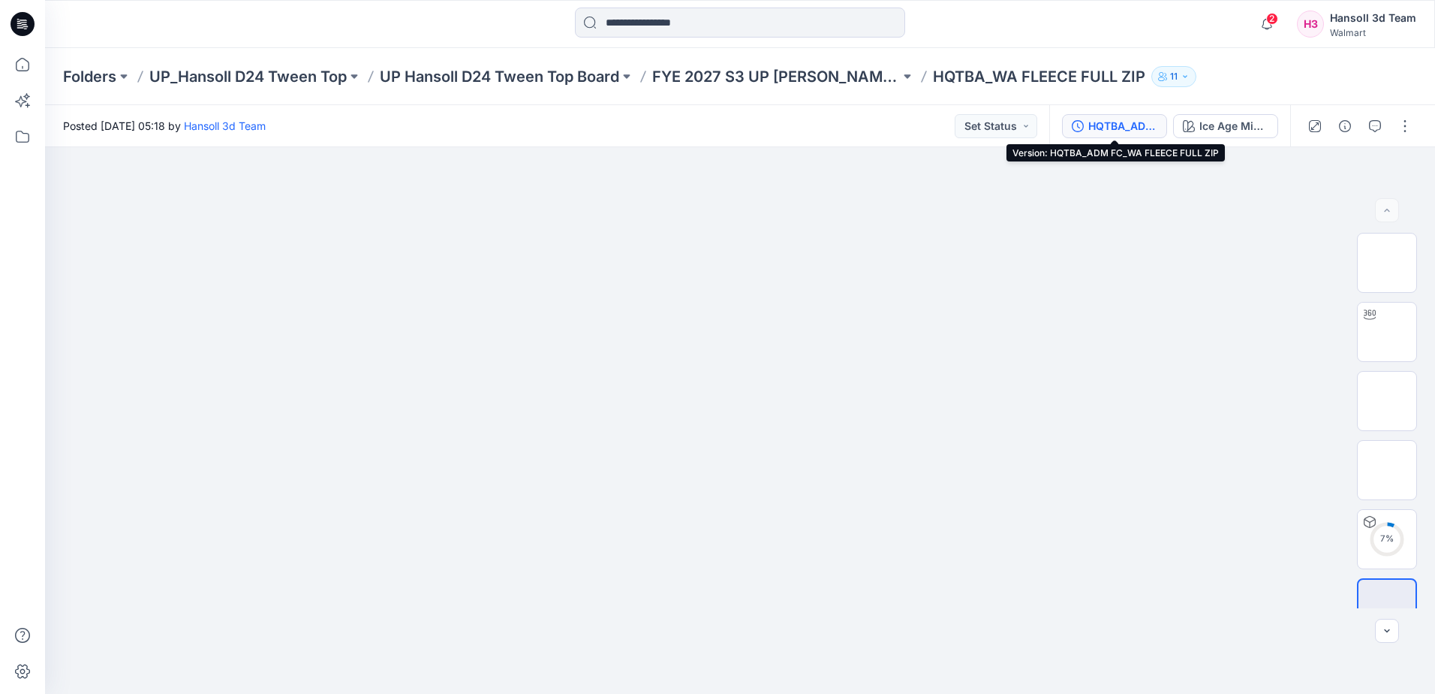
click at [1104, 128] on div "HQTBA_ADM FC_WA FLEECE FULL ZIP" at bounding box center [1122, 126] width 69 height 17
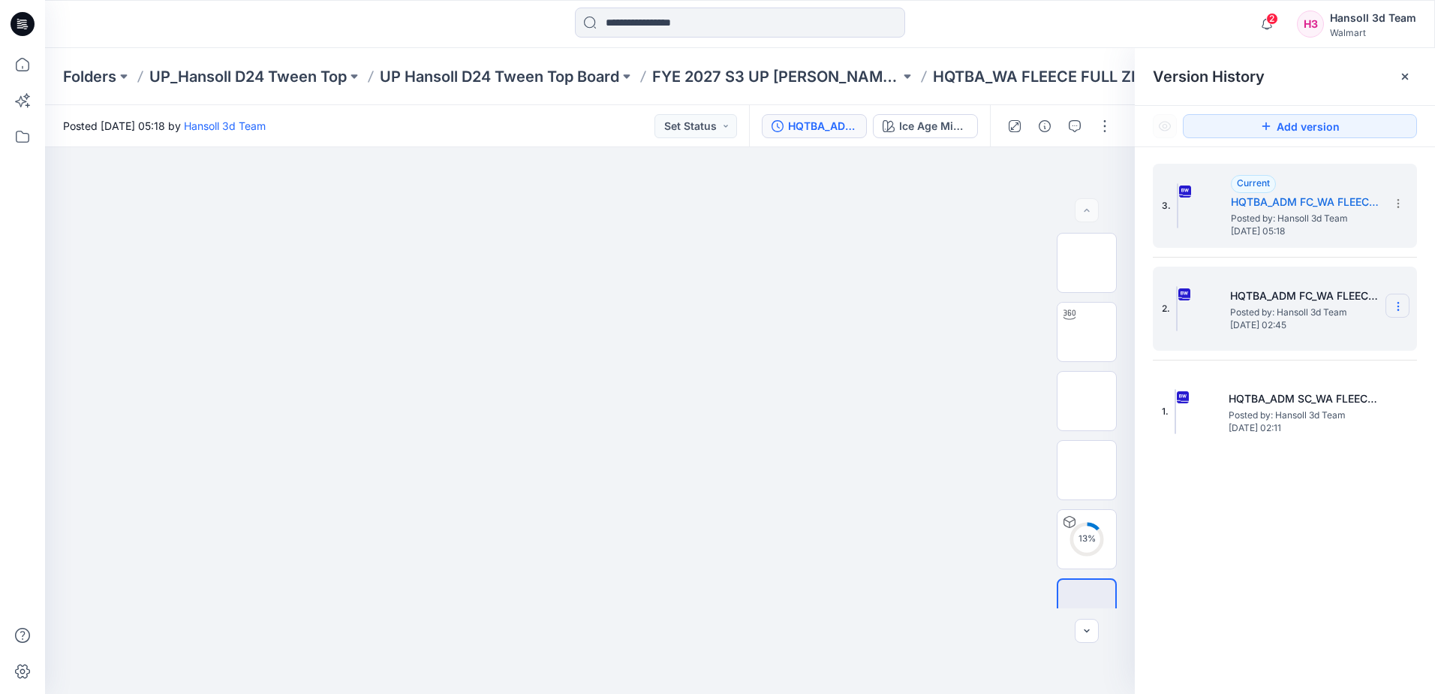
click at [1399, 305] on icon at bounding box center [1398, 306] width 12 height 12
click at [1309, 430] on span "Hide Version" at bounding box center [1290, 426] width 62 height 18
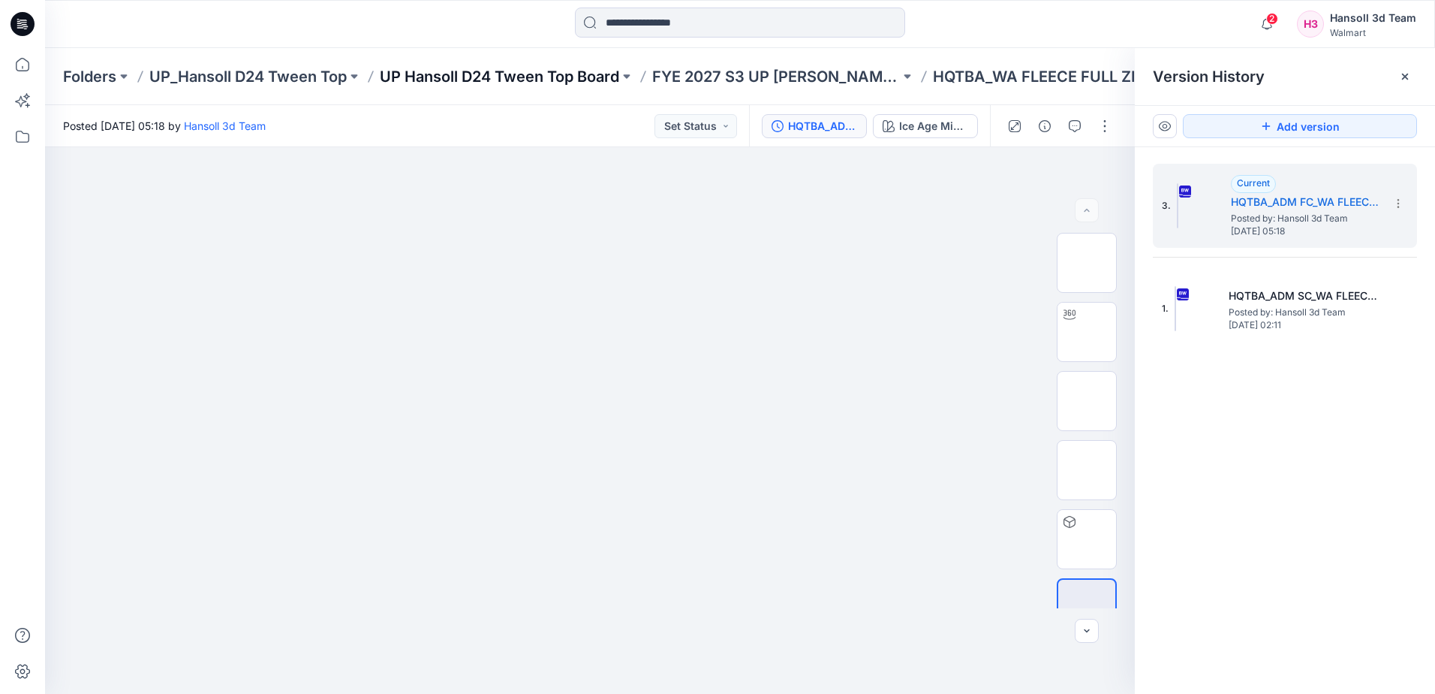
click at [566, 68] on p "UP Hansoll D24 Tween Top Board" at bounding box center [499, 76] width 239 height 21
